Goal: Task Accomplishment & Management: Use online tool/utility

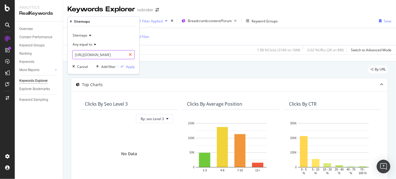
scroll to position [939, 0]
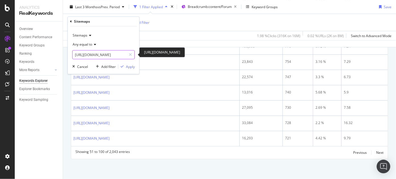
click at [115, 56] on input "[URL][DOMAIN_NAME]" at bounding box center [100, 54] width 54 height 9
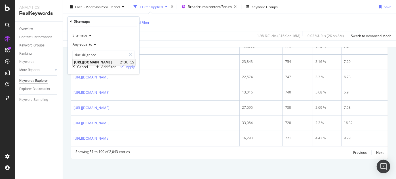
click at [119, 62] on span "[URL][DOMAIN_NAME]" at bounding box center [96, 62] width 45 height 5
type input "[URL][DOMAIN_NAME]"
click at [132, 68] on div "Apply" at bounding box center [130, 66] width 9 height 5
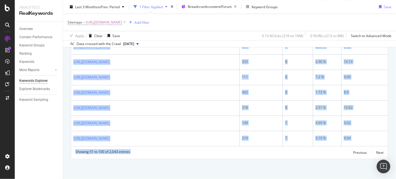
scroll to position [1010, 0]
drag, startPoint x: 73, startPoint y: 109, endPoint x: 307, endPoint y: 191, distance: 248.4
click at [307, 179] on html "Analytics RealKeywords Overview Content Performance Keyword Groups Ranking Keyw…" at bounding box center [198, 89] width 396 height 179
copy div "[URL][DOMAIN_NAME] 1,321 52 3.93 % 6.87 [URL][DOMAIN_NAME] 1,897 50 2.63 % 6.89…"
click at [127, 23] on icon at bounding box center [124, 23] width 5 height 6
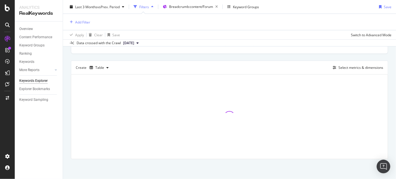
scroll to position [141, 0]
click at [83, 22] on div "Add Filter" at bounding box center [82, 22] width 15 height 5
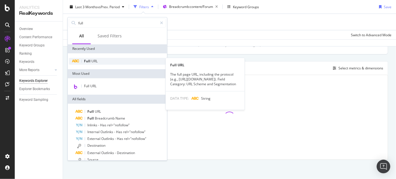
type input "full"
click at [91, 59] on span "URL" at bounding box center [94, 61] width 6 height 5
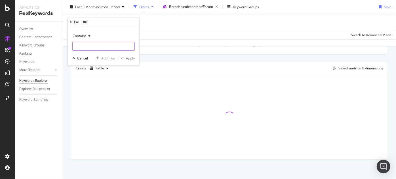
click at [96, 43] on input "text" at bounding box center [104, 46] width 62 height 9
paste input "[URL][DOMAIN_NAME]"
type input "[URL][DOMAIN_NAME]"
click at [125, 56] on div "Apply" at bounding box center [126, 58] width 16 height 5
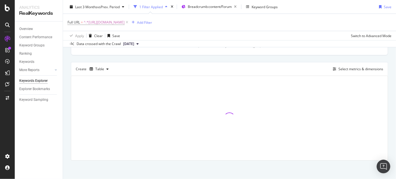
scroll to position [142, 0]
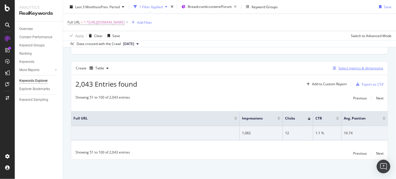
click at [347, 70] on div "Select metrics & dimensions" at bounding box center [356, 68] width 53 height 6
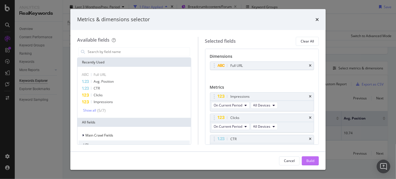
click at [309, 162] on div "Build" at bounding box center [310, 161] width 8 height 5
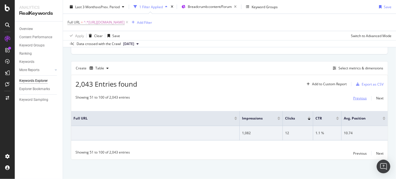
click at [354, 97] on div "Previous" at bounding box center [360, 98] width 14 height 5
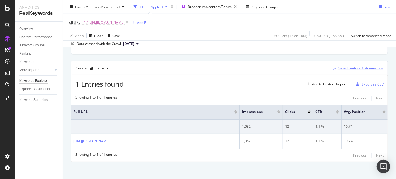
click at [346, 68] on div "Select metrics & dimensions" at bounding box center [360, 68] width 45 height 5
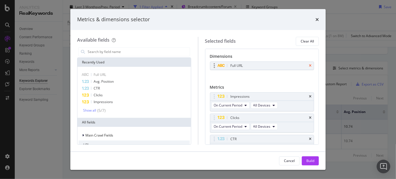
click at [309, 67] on icon "times" at bounding box center [310, 65] width 3 height 3
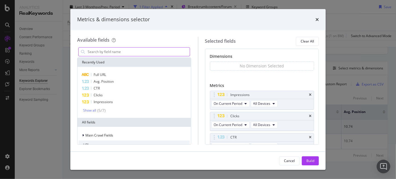
click at [158, 56] on input "modal" at bounding box center [138, 52] width 103 height 9
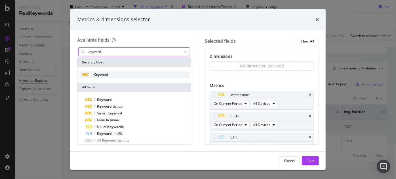
type input "keyword"
click at [115, 76] on div "Keyword" at bounding box center [134, 74] width 111 height 7
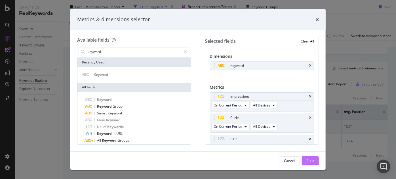
click at [307, 161] on div "Build" at bounding box center [310, 161] width 8 height 5
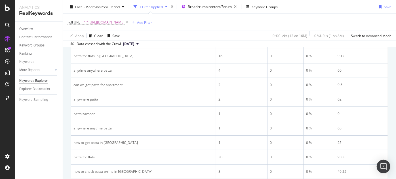
scroll to position [373, 0]
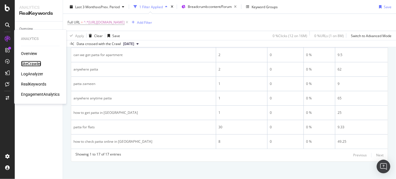
click at [28, 63] on div "SiteCrawler" at bounding box center [31, 64] width 20 height 6
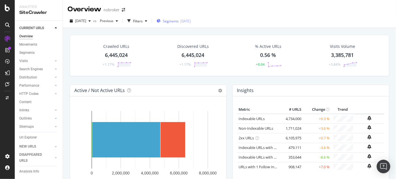
click at [179, 21] on span "Segments" at bounding box center [171, 21] width 16 height 5
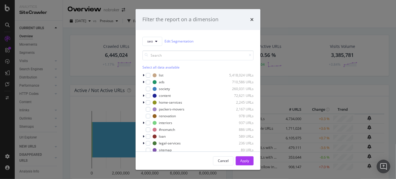
click at [181, 21] on div "Filter the report on a dimension" at bounding box center [180, 19] width 76 height 7
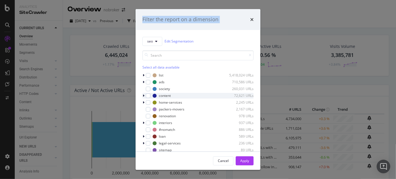
click at [143, 96] on icon "modal" at bounding box center [144, 95] width 2 height 3
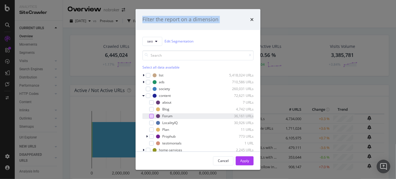
click at [150, 116] on div "modal" at bounding box center [151, 116] width 5 height 5
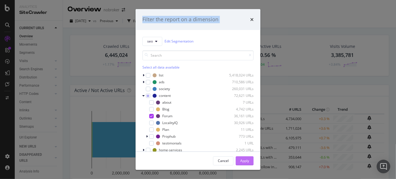
click at [247, 164] on div "Apply" at bounding box center [244, 161] width 9 height 9
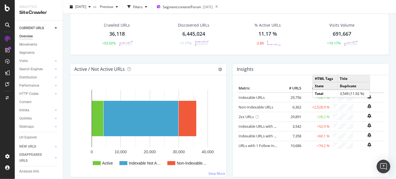
scroll to position [22, 0]
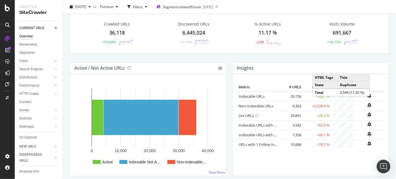
click at [185, 53] on div "Crawled URLs 36,118 +53.92% Discovered URLs 6,445,024 +1.17% % Active URLs 11.1…" at bounding box center [229, 37] width 325 height 50
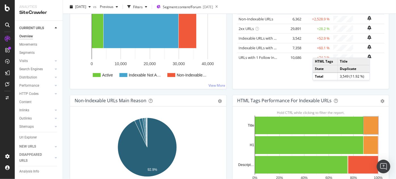
scroll to position [73, 0]
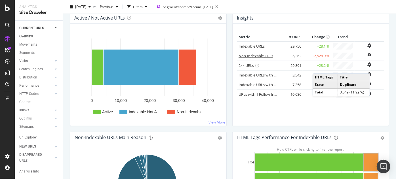
click at [244, 56] on link "Non-Indexable URLs" at bounding box center [256, 55] width 35 height 5
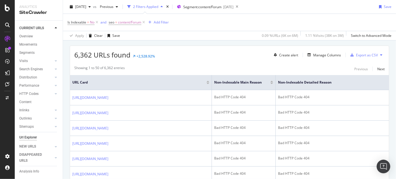
scroll to position [88, 0]
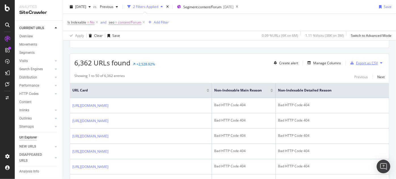
click at [361, 62] on div "Export as CSV" at bounding box center [367, 63] width 22 height 5
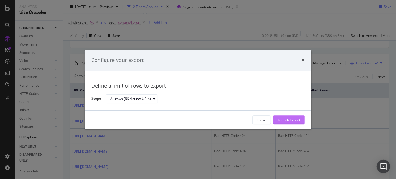
click at [290, 121] on div "Launch Export" at bounding box center [289, 120] width 22 height 5
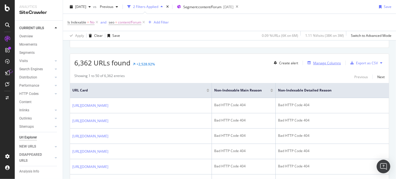
click at [313, 62] on div "Manage Columns" at bounding box center [327, 63] width 28 height 5
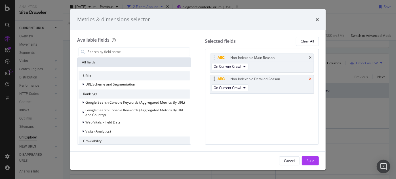
click at [309, 79] on icon "times" at bounding box center [310, 78] width 3 height 3
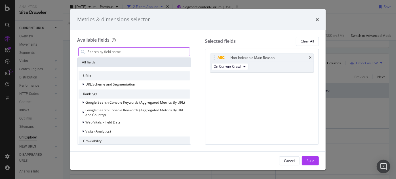
click at [136, 54] on input "modal" at bounding box center [138, 52] width 103 height 9
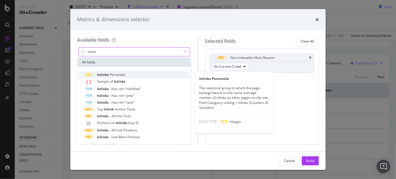
type input "inlink"
click at [111, 75] on span "Percentile" at bounding box center [117, 74] width 16 height 5
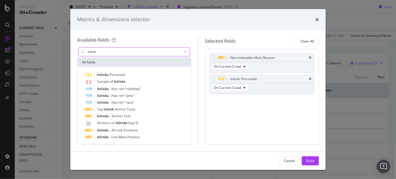
click at [113, 51] on input "inlink" at bounding box center [134, 52] width 94 height 9
click at [309, 79] on icon "times" at bounding box center [310, 78] width 3 height 3
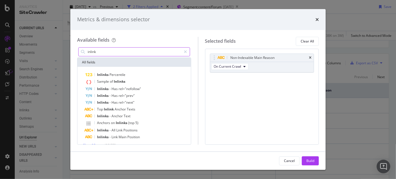
click at [117, 51] on input "inlink" at bounding box center [134, 52] width 94 height 9
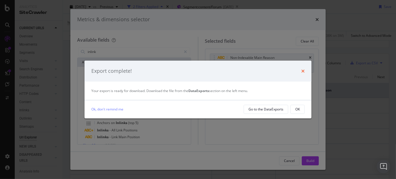
click at [304, 72] on icon "times" at bounding box center [302, 71] width 3 height 5
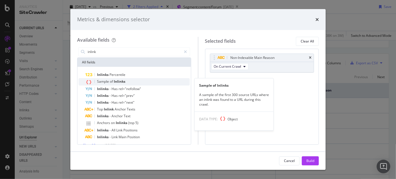
click at [131, 79] on div "Sample of Inlinks" at bounding box center [137, 81] width 104 height 7
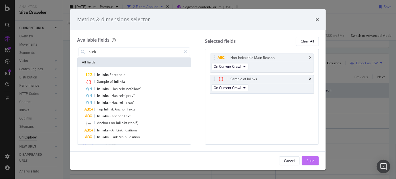
click at [309, 159] on div "Build" at bounding box center [310, 161] width 8 height 5
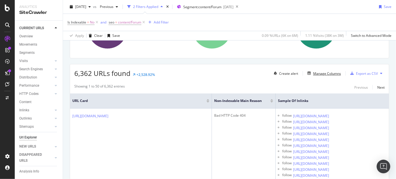
scroll to position [35, 0]
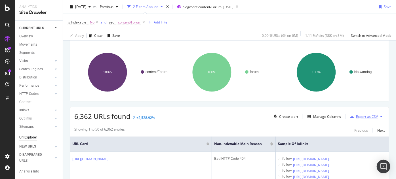
click at [357, 114] on div "Export as CSV" at bounding box center [367, 116] width 22 height 5
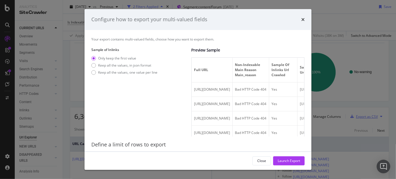
scroll to position [18, 0]
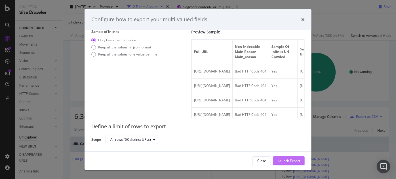
click at [298, 164] on div "Launch Export" at bounding box center [289, 161] width 22 height 9
click at [104, 54] on ellipse "A chart." at bounding box center [107, 72] width 39 height 39
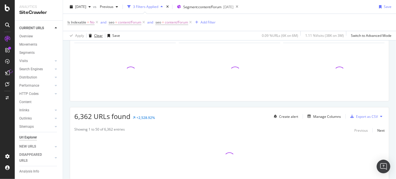
click at [97, 37] on div "Clear" at bounding box center [98, 35] width 9 height 5
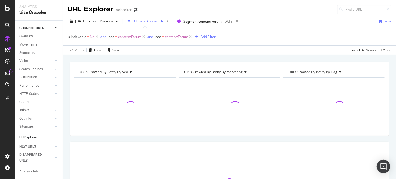
click at [144, 37] on icon at bounding box center [143, 37] width 5 height 6
